Goal: Answer question/provide support

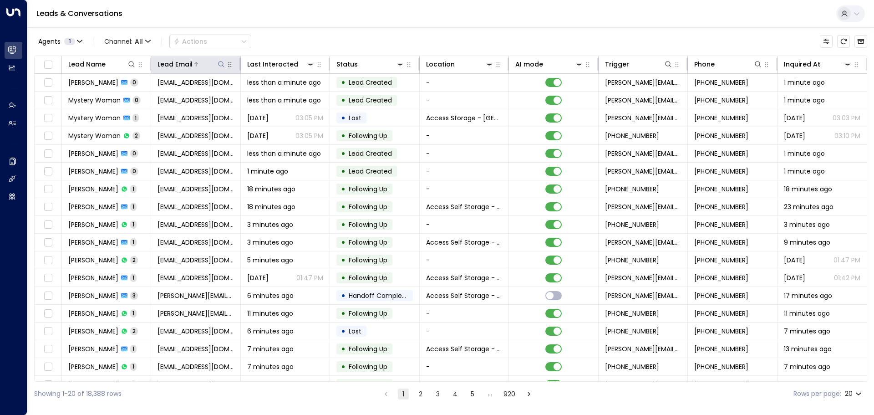
click at [221, 66] on icon at bounding box center [221, 64] width 7 height 7
click at [203, 93] on input "text" at bounding box center [221, 97] width 126 height 17
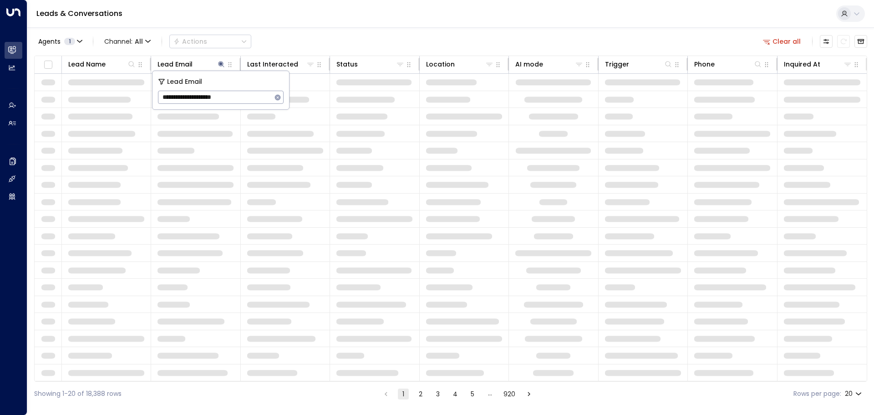
type input "**********"
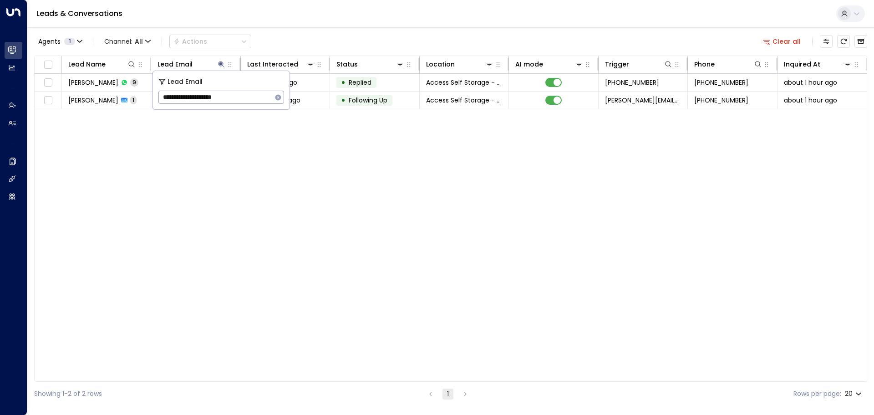
click at [173, 18] on div "Leads & Conversations" at bounding box center [450, 14] width 847 height 28
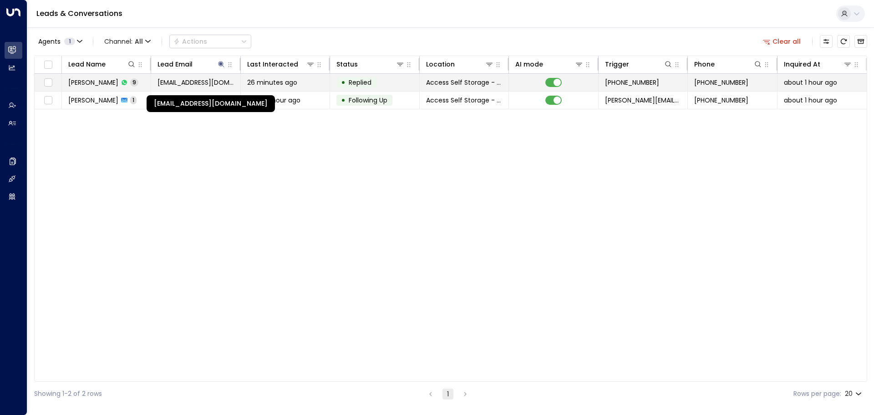
click at [172, 82] on span "[EMAIL_ADDRESS][DOMAIN_NAME]" at bounding box center [196, 82] width 76 height 9
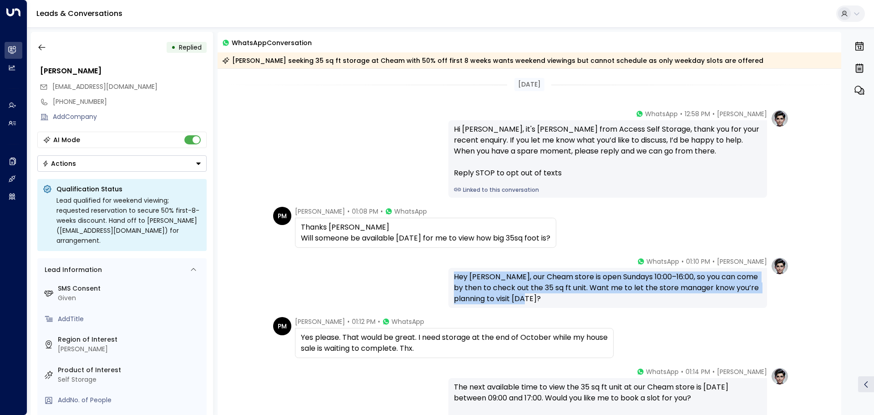
drag, startPoint x: 453, startPoint y: 276, endPoint x: 525, endPoint y: 299, distance: 74.9
click at [525, 299] on div "Hey [PERSON_NAME], our Cheam store is open Sundays 10:00–16:00, so you can come…" at bounding box center [608, 287] width 308 height 33
copy div "Hey [PERSON_NAME], our Cheam store is open Sundays 10:00–16:00, so you can come…"
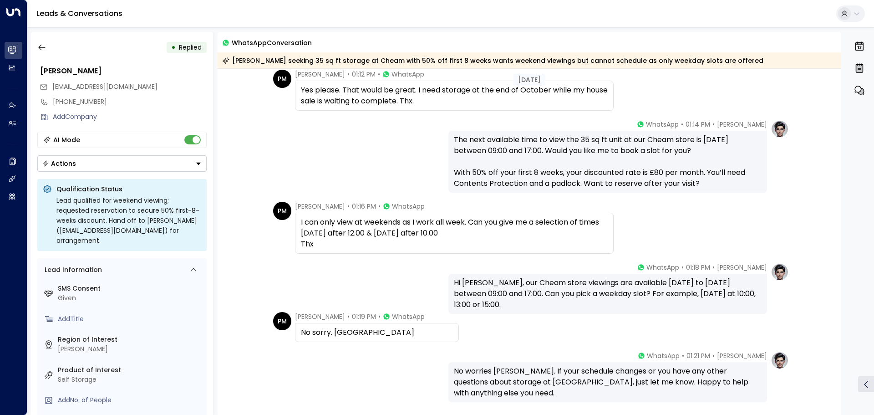
scroll to position [273, 0]
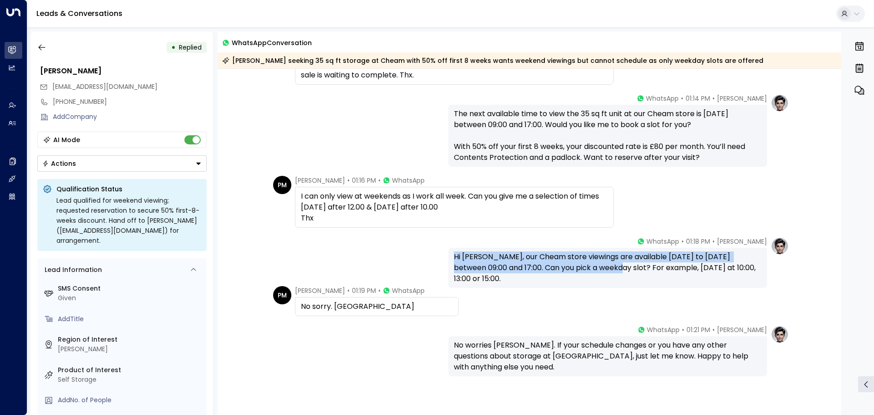
drag, startPoint x: 453, startPoint y: 256, endPoint x: 598, endPoint y: 267, distance: 146.1
click at [598, 267] on div "Hi [PERSON_NAME], our Cheam store viewings are available [DATE] to [DATE] betwe…" at bounding box center [608, 267] width 308 height 33
copy div "Hi [PERSON_NAME], our Cheam store viewings are available [DATE] to [DATE] betwe…"
